Goal: Transaction & Acquisition: Purchase product/service

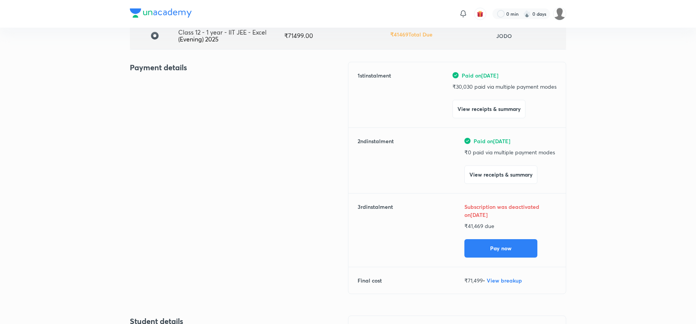
scroll to position [63, 0]
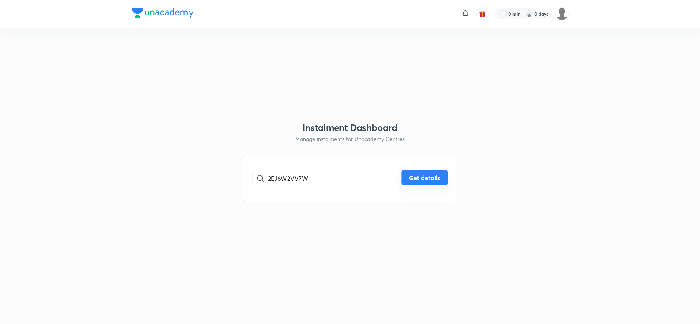
click at [426, 175] on button "Get details" at bounding box center [424, 177] width 47 height 15
click at [269, 177] on input "2EJ6W2VV7W" at bounding box center [333, 179] width 130 height 20
type input "2EJ6W2VV7W"
click at [408, 182] on button "Get details" at bounding box center [424, 177] width 47 height 15
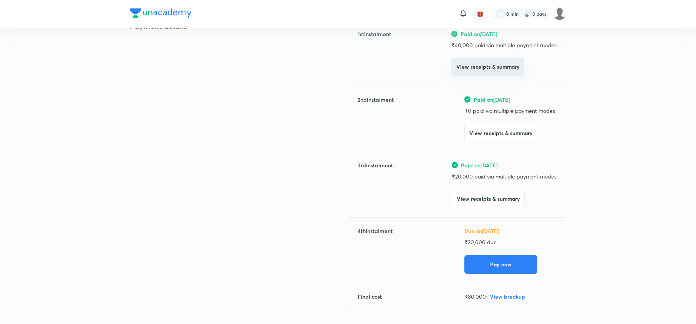
scroll to position [108, 0]
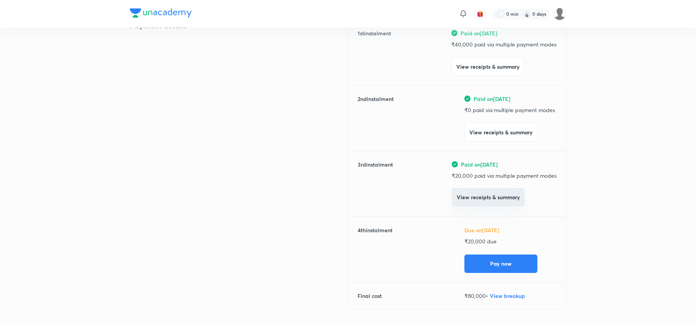
click at [488, 199] on button "View receipts & summary" at bounding box center [488, 197] width 73 height 18
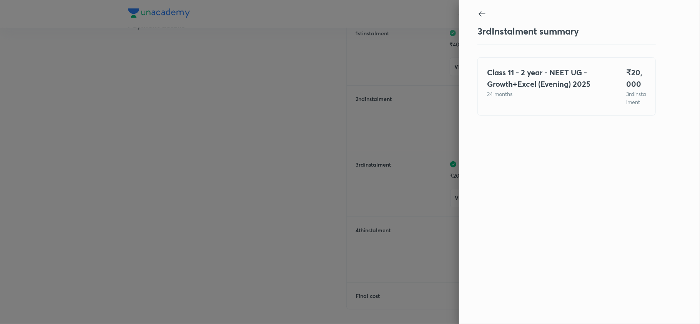
click at [488, 10] on div at bounding box center [566, 14] width 178 height 10
click at [480, 17] on icon at bounding box center [481, 13] width 9 height 9
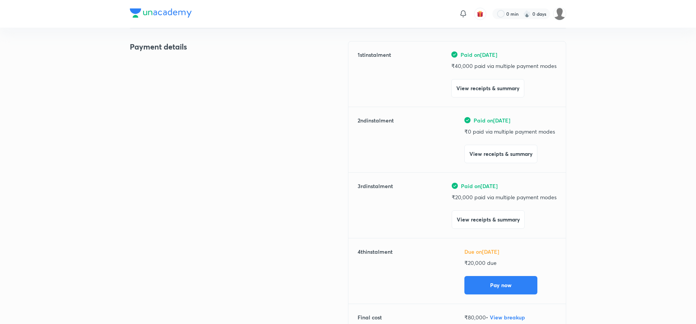
scroll to position [0, 0]
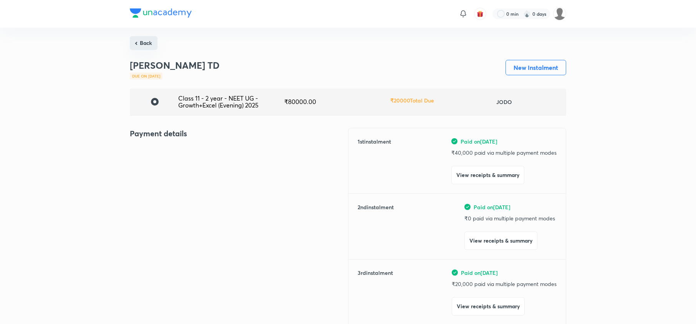
click at [146, 42] on button "Back" at bounding box center [144, 43] width 28 height 14
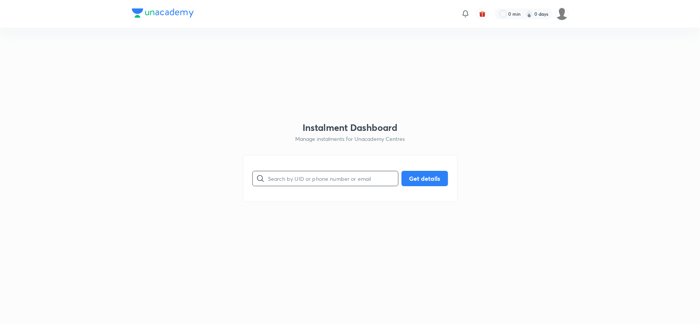
click at [346, 179] on input "text" at bounding box center [333, 179] width 130 height 20
paste input "UDYT3ZIULH"
click at [428, 177] on button "Get details" at bounding box center [424, 177] width 47 height 15
click at [272, 182] on input "UDYT3ZIULH" at bounding box center [333, 179] width 130 height 20
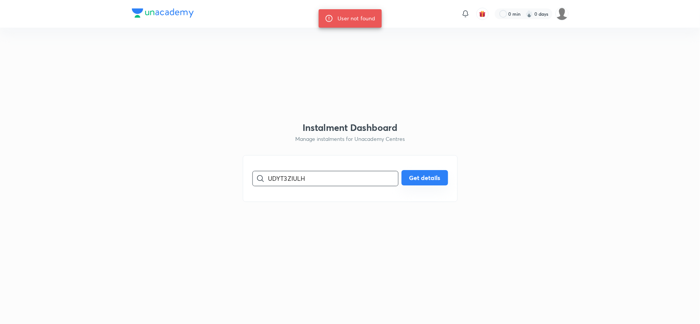
type input "UDYT3ZIULH"
click at [414, 181] on button "Get details" at bounding box center [424, 177] width 47 height 15
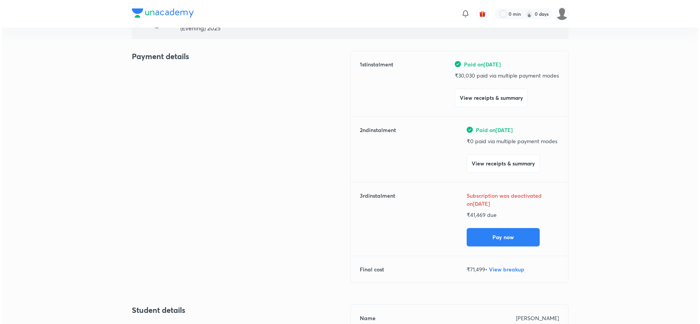
scroll to position [78, 0]
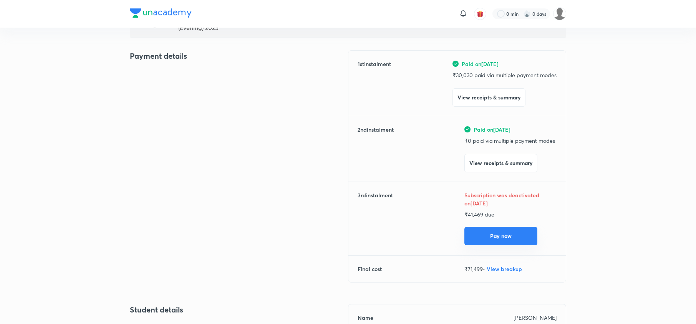
click at [483, 240] on button "Pay now" at bounding box center [501, 236] width 73 height 18
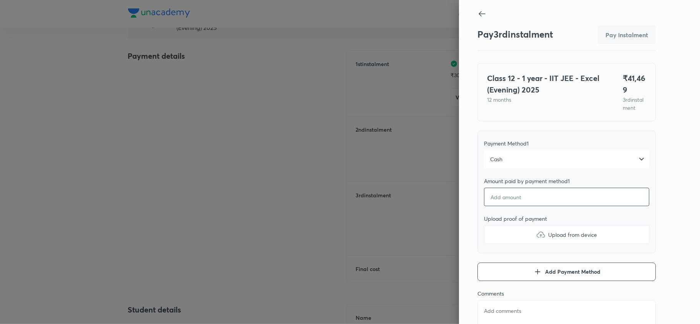
click at [554, 206] on input "number" at bounding box center [566, 197] width 165 height 18
type textarea "x"
type input "4"
type textarea "x"
type input "41"
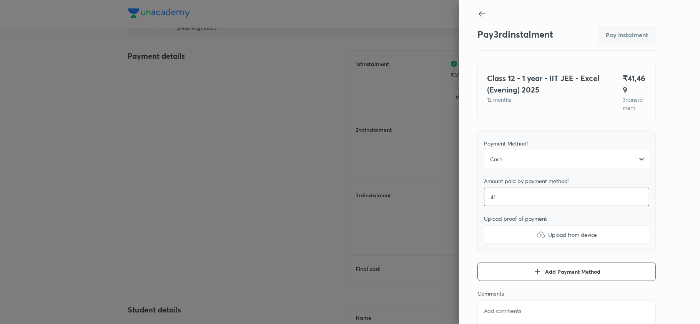
type textarea "x"
type input "414"
type textarea "x"
type input "4146"
type textarea "x"
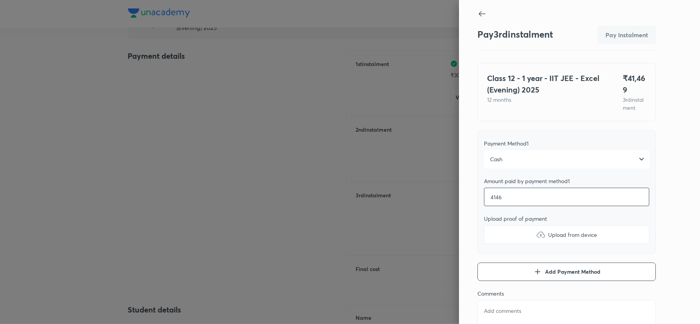
type input "41469"
type textarea "x"
type input "41469"
click at [548, 239] on span "Upload from device" at bounding box center [572, 235] width 49 height 8
click at [0, 0] on input "Upload from device" at bounding box center [0, 0] width 0 height 0
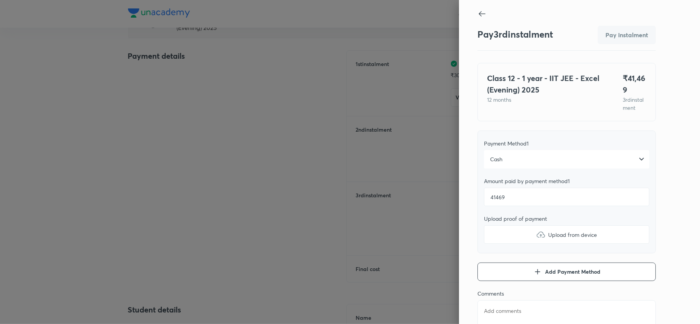
type textarea "x"
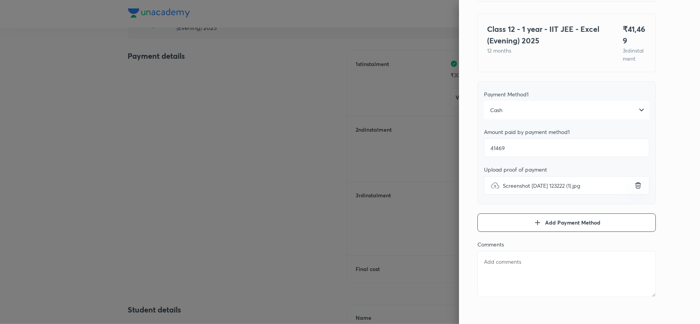
scroll to position [63, 0]
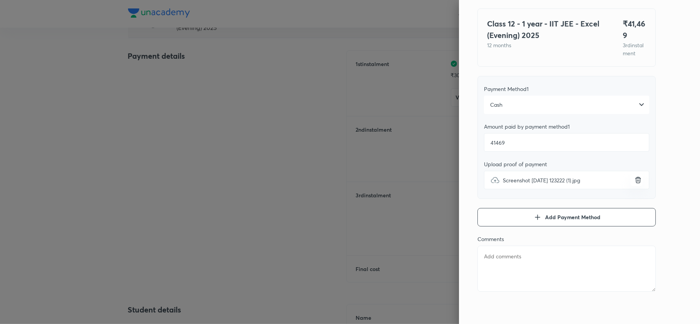
click at [509, 258] on textarea at bounding box center [566, 269] width 178 height 46
type textarea "I"
type textarea "x"
type textarea "IN"
type textarea "x"
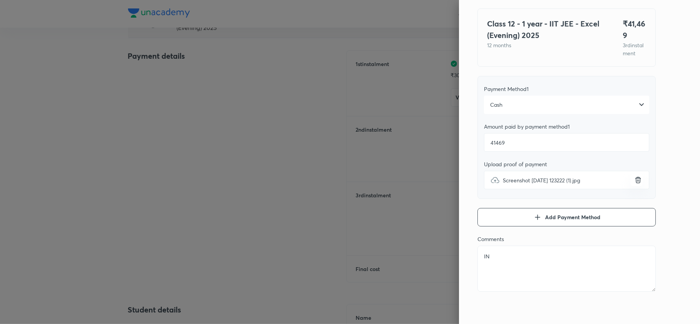
type textarea "INS"
type textarea "x"
type textarea "INST"
type textarea "x"
type textarea "INSTA"
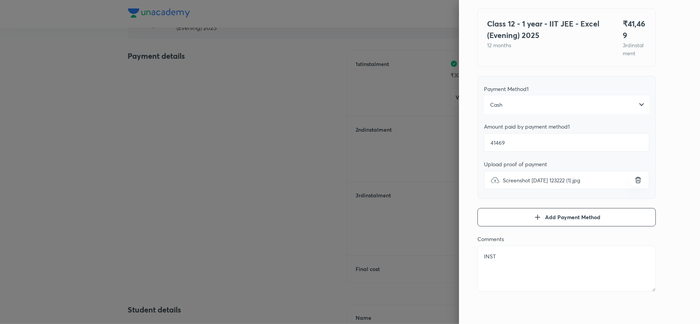
type textarea "x"
type textarea "INSTAL"
type textarea "x"
type textarea "INSTALL"
type textarea "x"
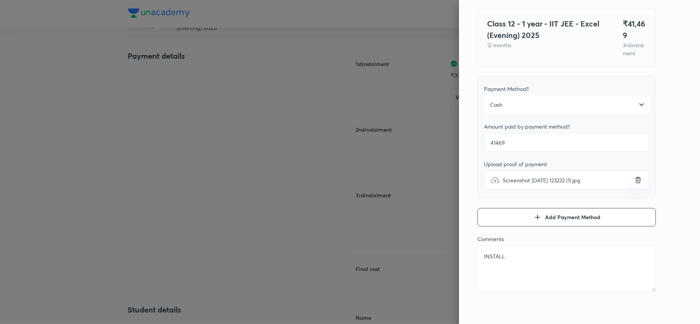
type textarea "INSTALLM"
type textarea "x"
type textarea "INSTALLME"
type textarea "x"
type textarea "INSTALLMEN"
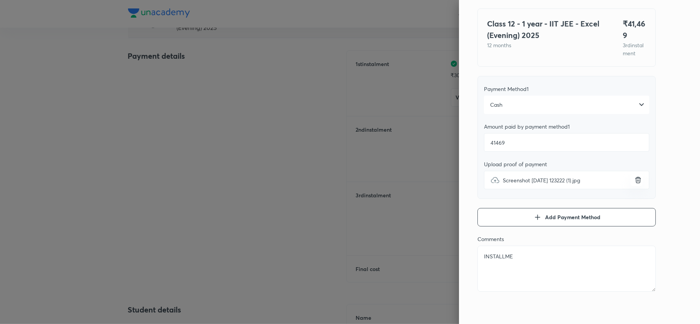
type textarea "x"
type textarea "INSTALLMENT"
type textarea "x"
type textarea "INSTALLMENT"
type textarea "x"
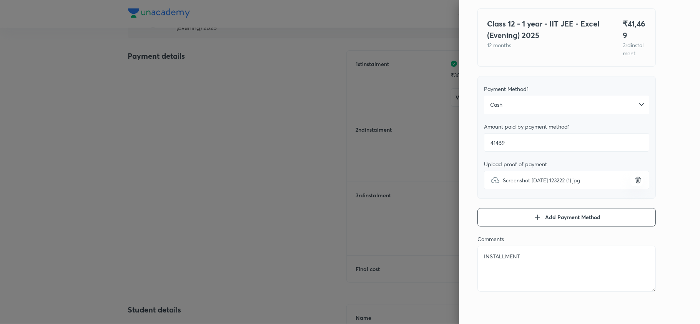
type textarea "INSTALLMENT P"
type textarea "x"
type textarea "INSTALLMENT PA"
type textarea "x"
type textarea "INSTALLMENT PAI"
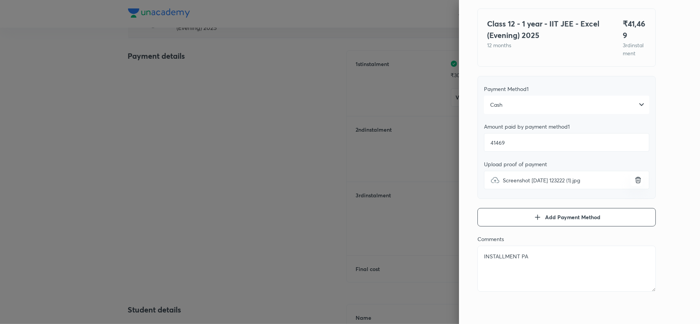
type textarea "x"
type textarea "INSTALLMENT PAID"
type textarea "x"
type textarea "INSTALLMENT PAID"
click at [637, 105] on icon at bounding box center [641, 104] width 9 height 9
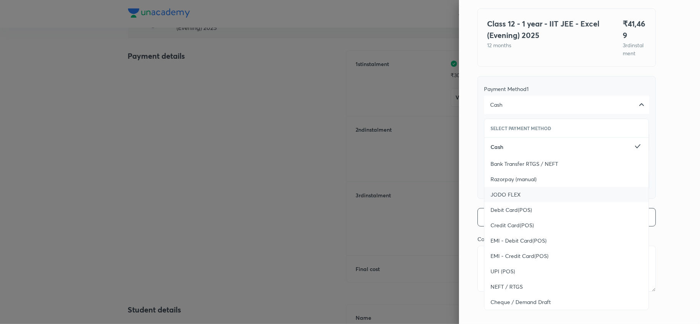
click at [554, 198] on div "JODO FLEX" at bounding box center [566, 194] width 164 height 15
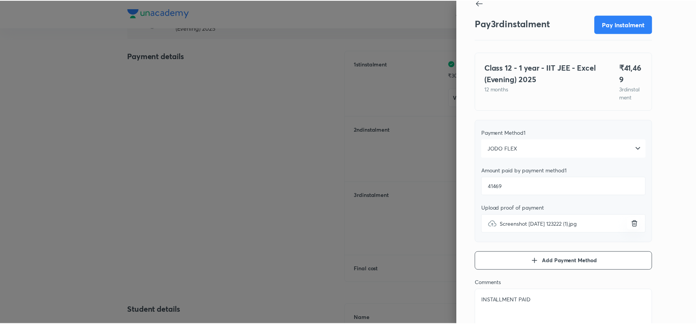
scroll to position [0, 0]
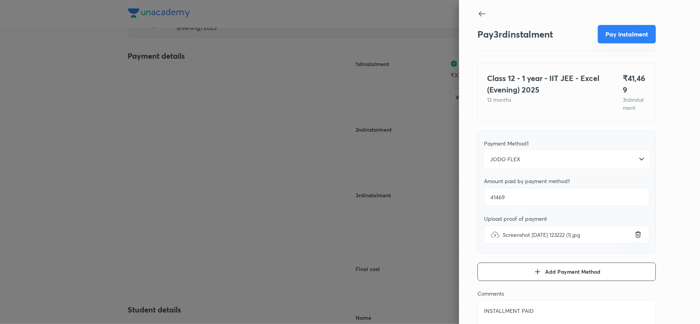
click at [615, 35] on button "Pay instalment" at bounding box center [627, 34] width 58 height 18
type textarea "x"
